Goal: Check status: Check status

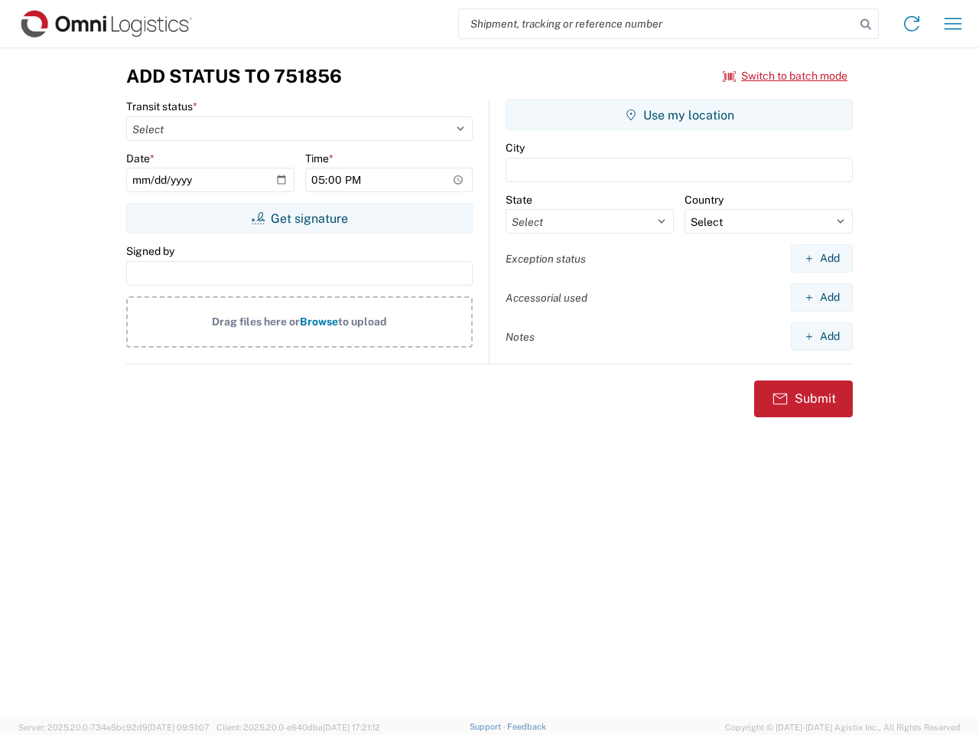
click at [657, 24] on input "search" at bounding box center [657, 23] width 396 height 29
click at [866, 24] on icon at bounding box center [865, 24] width 21 height 21
click at [912, 24] on icon at bounding box center [912, 23] width 24 height 24
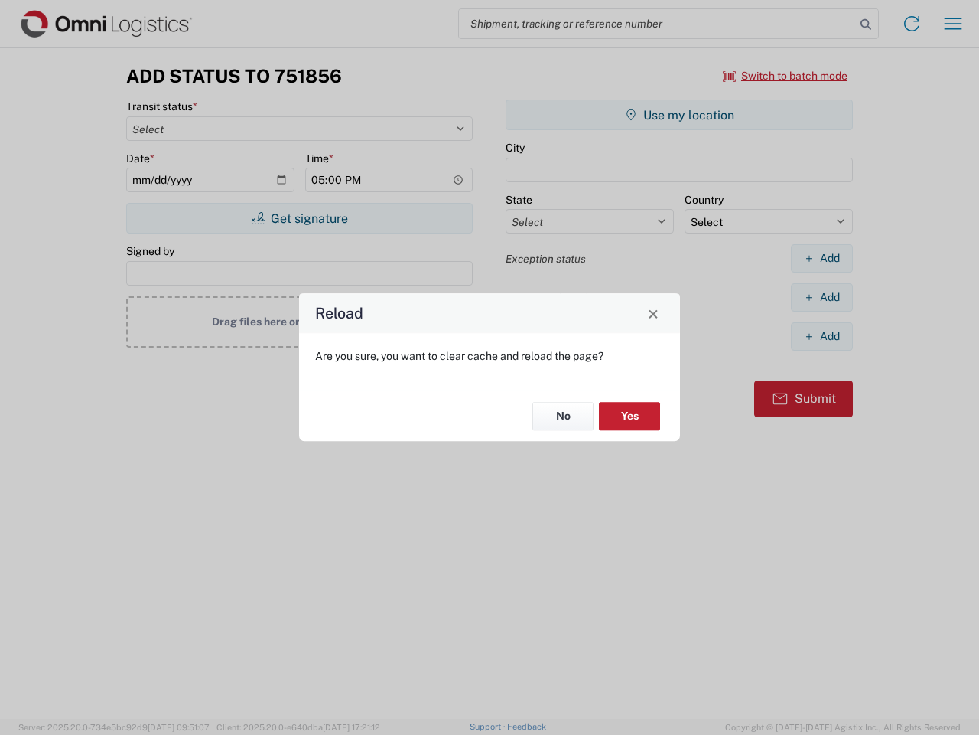
click at [953, 24] on div "Reload Are you sure, you want to clear cache and reload the page? No Yes" at bounding box center [489, 367] width 979 height 735
click at [786, 76] on div "Reload Are you sure, you want to clear cache and reload the page? No Yes" at bounding box center [489, 367] width 979 height 735
click at [299, 218] on div "Reload Are you sure, you want to clear cache and reload the page? No Yes" at bounding box center [489, 367] width 979 height 735
click at [679, 115] on div "Reload Are you sure, you want to clear cache and reload the page? No Yes" at bounding box center [489, 367] width 979 height 735
click at [822, 258] on div "Reload Are you sure, you want to clear cache and reload the page? No Yes" at bounding box center [489, 367] width 979 height 735
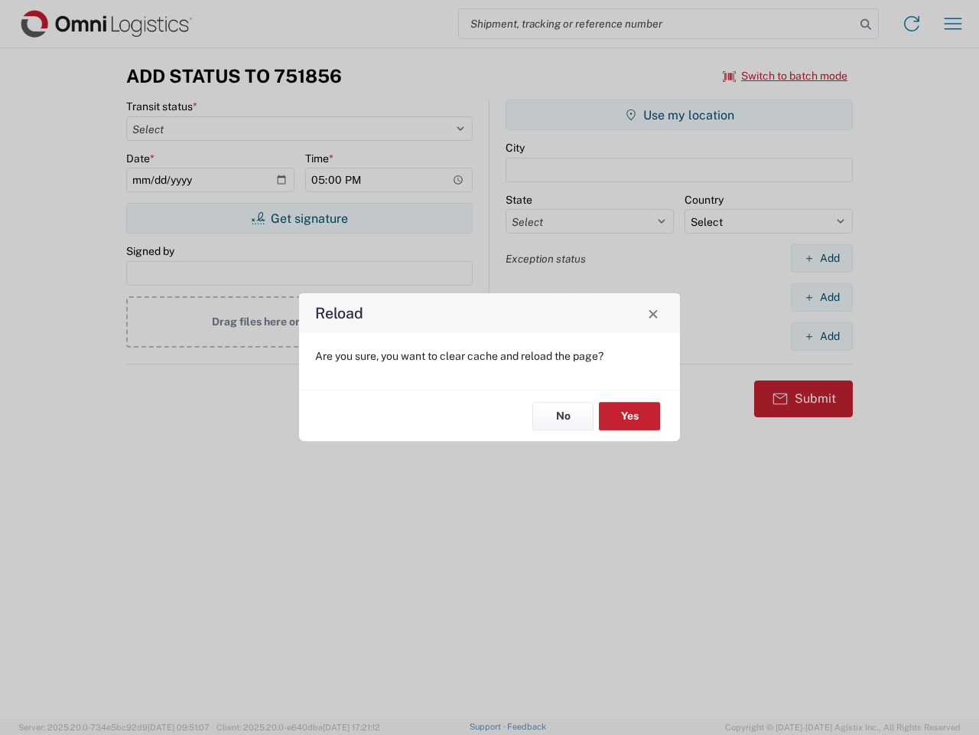
click at [822, 297] on div "Reload Are you sure, you want to clear cache and reload the page? No Yes" at bounding box center [489, 367] width 979 height 735
click at [822, 336] on div "Reload Are you sure, you want to clear cache and reload the page? No Yes" at bounding box center [489, 367] width 979 height 735
